Goal: Information Seeking & Learning: Find specific fact

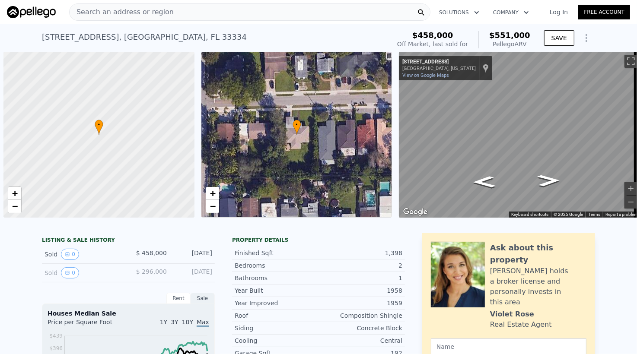
scroll to position [0, 3]
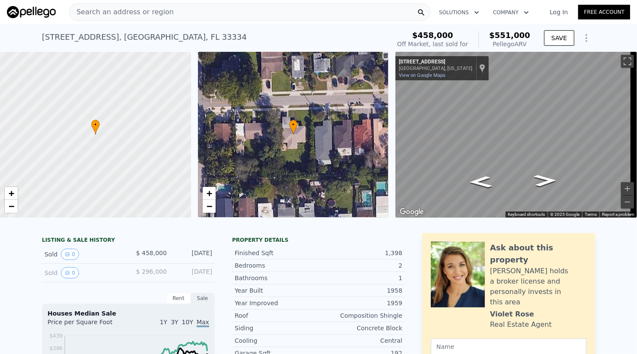
click at [161, 10] on div "Search an address or region" at bounding box center [249, 11] width 361 height 17
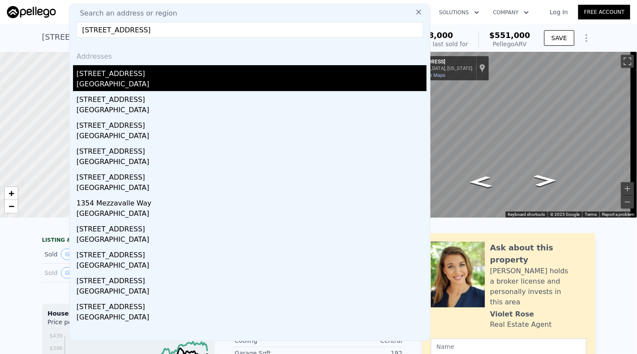
type input "[STREET_ADDRESS]"
click at [128, 81] on div "[GEOGRAPHIC_DATA]" at bounding box center [252, 85] width 350 height 12
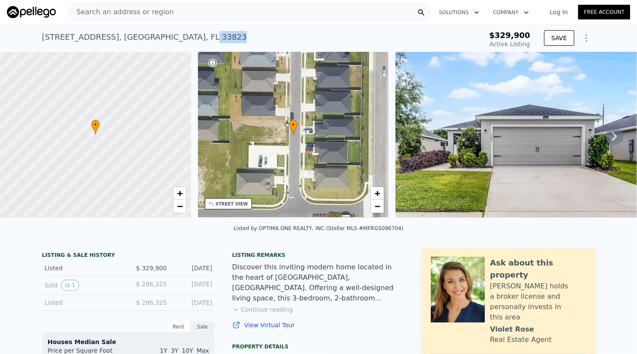
drag, startPoint x: 204, startPoint y: 41, endPoint x: 171, endPoint y: 35, distance: 33.8
click at [171, 35] on div "[STREET_ADDRESS] Active at $329,900" at bounding box center [246, 40] width 408 height 24
copy div "33823"
click at [176, 10] on div "Search an address or region" at bounding box center [249, 11] width 361 height 17
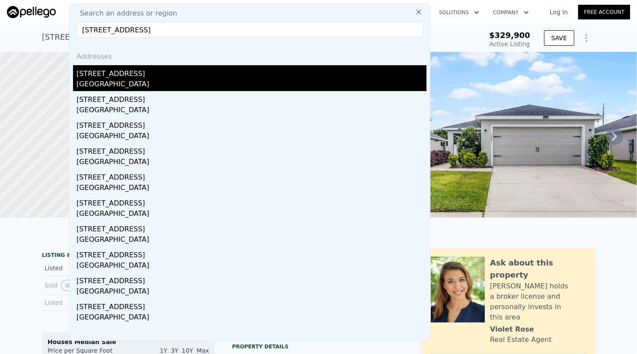
type input "[STREET_ADDRESS]"
click at [136, 77] on div "[STREET_ADDRESS]" at bounding box center [252, 72] width 350 height 14
